Goal: Task Accomplishment & Management: Use online tool/utility

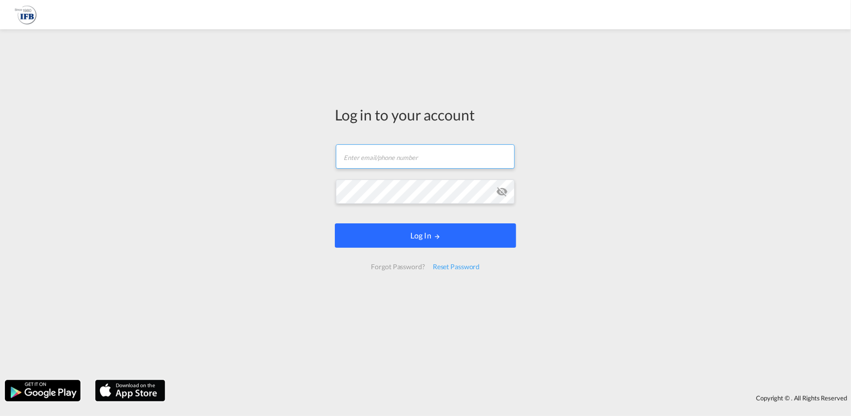
type input "hieu.pham@ifbhamburg.de"
click at [441, 228] on button "Log In" at bounding box center [425, 235] width 181 height 24
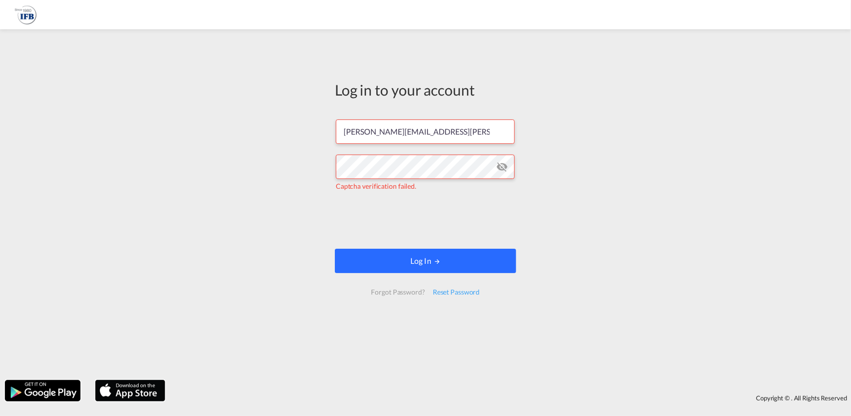
click at [494, 259] on button "Log In" at bounding box center [425, 261] width 181 height 24
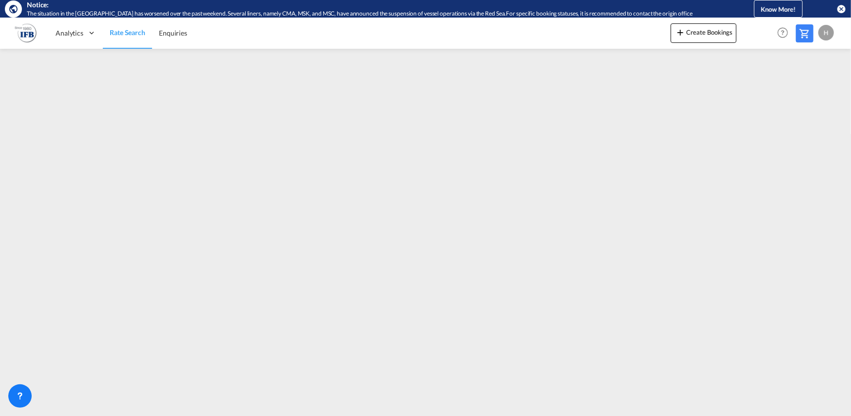
click at [843, 9] on md-icon "icon-close-circle" at bounding box center [841, 9] width 10 height 10
drag, startPoint x: 843, startPoint y: 10, endPoint x: 833, endPoint y: 15, distance: 11.3
click at [844, 10] on md-icon "icon-close-circle" at bounding box center [841, 9] width 10 height 10
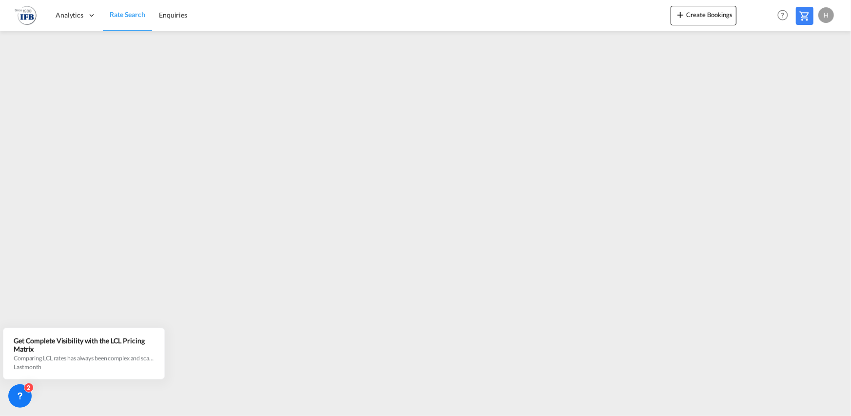
drag, startPoint x: 755, startPoint y: 7, endPoint x: 531, endPoint y: 11, distance: 224.7
click at [531, 11] on div "Analytics Reports Rate Search Enquiries Create Bookings Help Resources Product …" at bounding box center [426, 15] width 822 height 30
